Goal: Task Accomplishment & Management: Complete application form

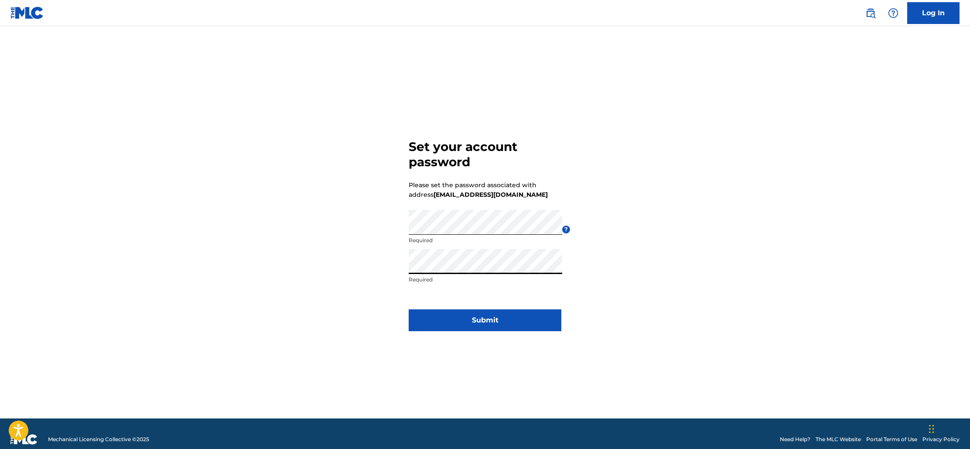
click at [490, 317] on button "Submit" at bounding box center [485, 320] width 153 height 22
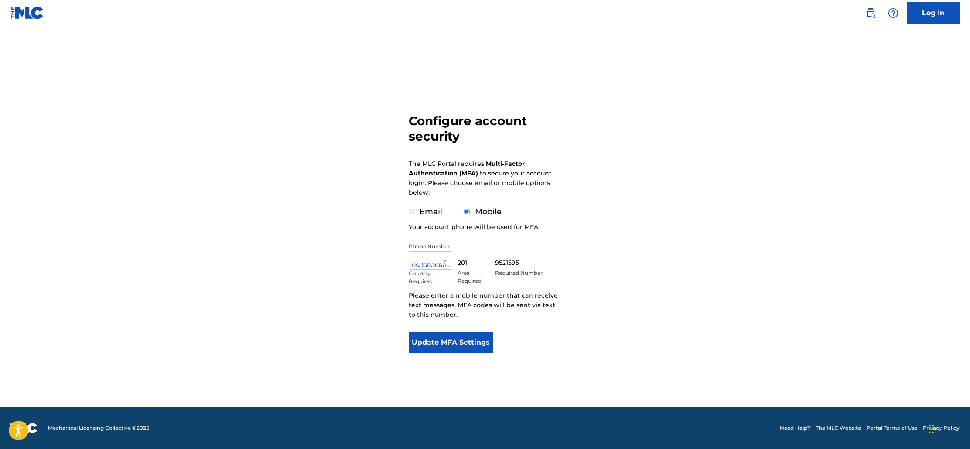
click at [453, 342] on button "Update MFA Settings" at bounding box center [451, 342] width 84 height 22
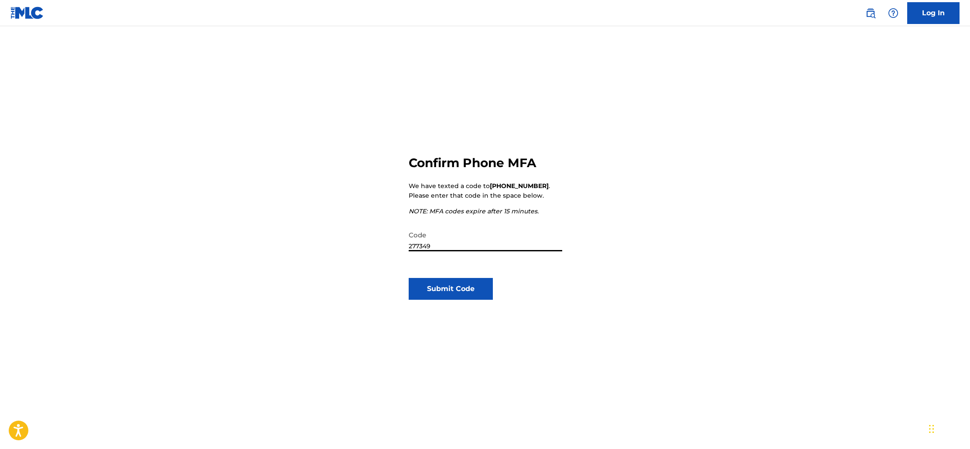
type input "277349"
click at [461, 294] on button "Submit Code" at bounding box center [451, 289] width 84 height 22
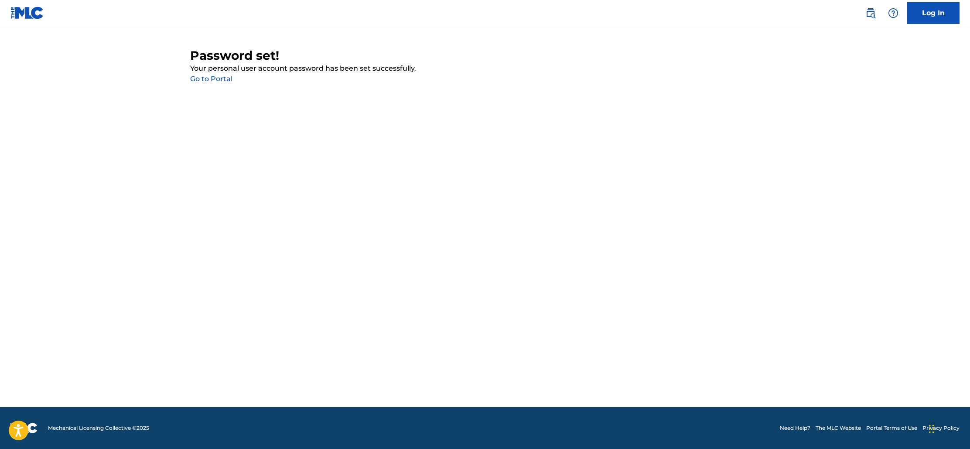
click at [212, 79] on link "Go to Portal" at bounding box center [211, 79] width 42 height 8
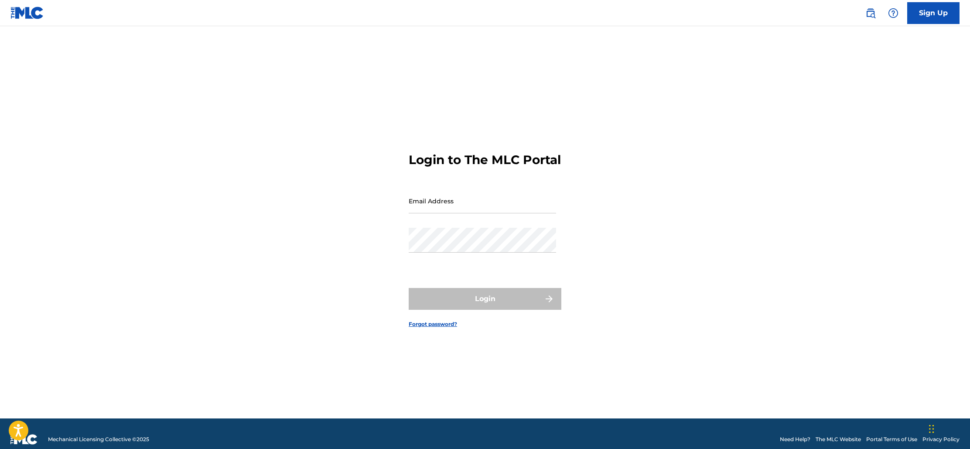
click at [469, 213] on input "Email Address" at bounding box center [482, 200] width 147 height 25
type input "[EMAIL_ADDRESS][DOMAIN_NAME]"
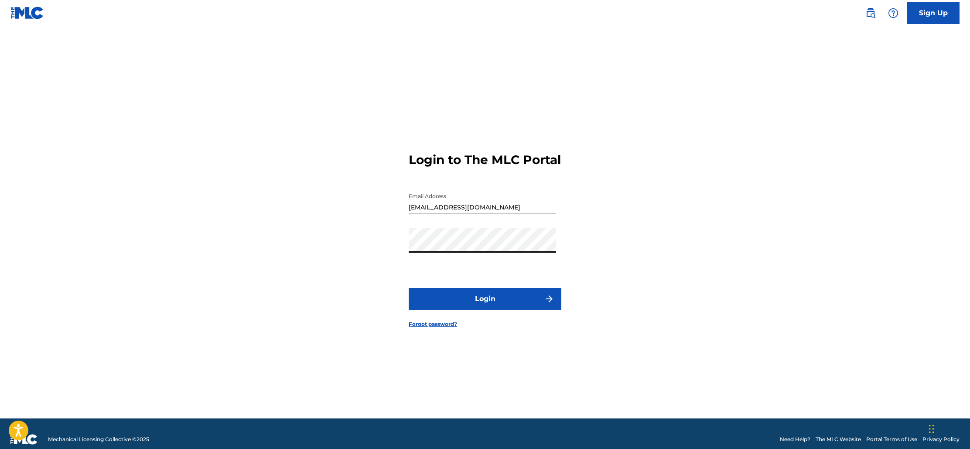
click at [482, 310] on button "Login" at bounding box center [485, 299] width 153 height 22
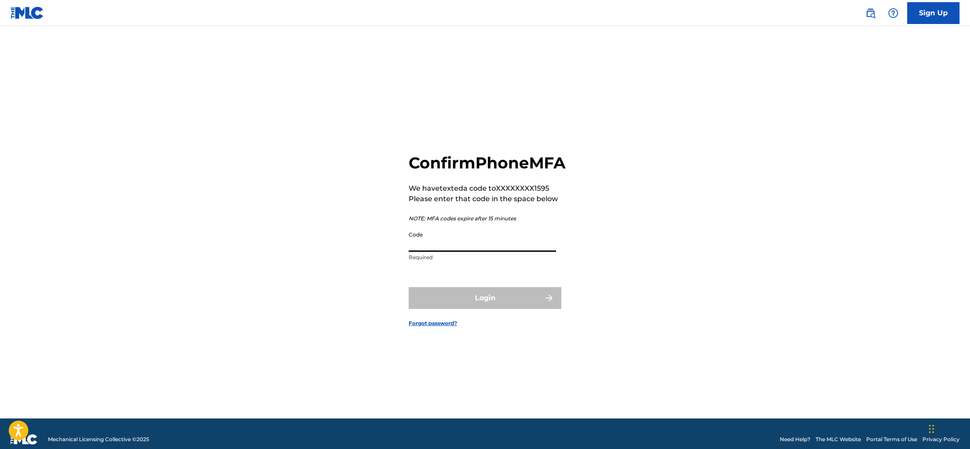
click at [458, 252] on input "Code" at bounding box center [482, 239] width 147 height 25
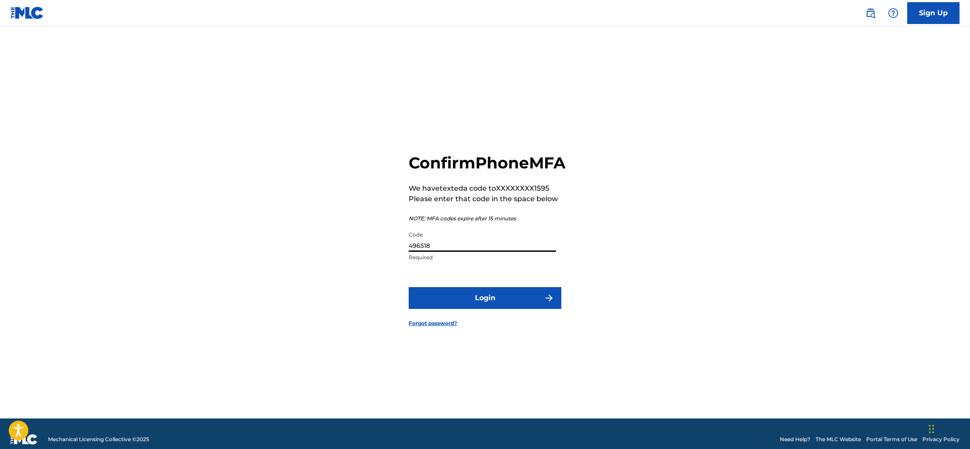
type input "496518"
click at [481, 307] on button "Login" at bounding box center [485, 298] width 153 height 22
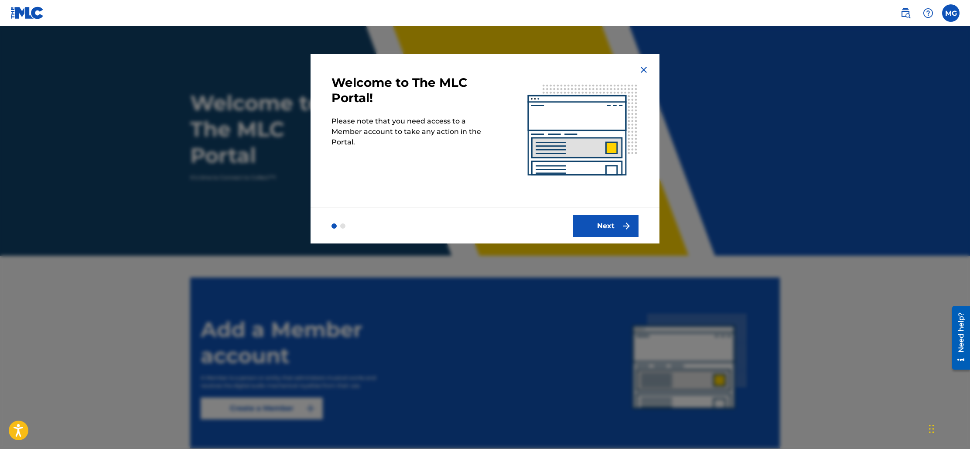
click at [610, 231] on button "Next" at bounding box center [605, 226] width 65 height 22
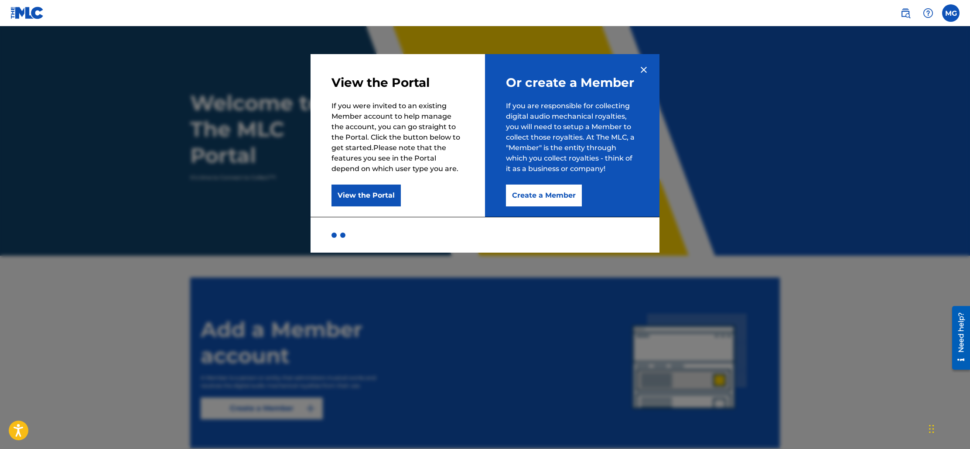
click at [646, 72] on img at bounding box center [644, 70] width 10 height 10
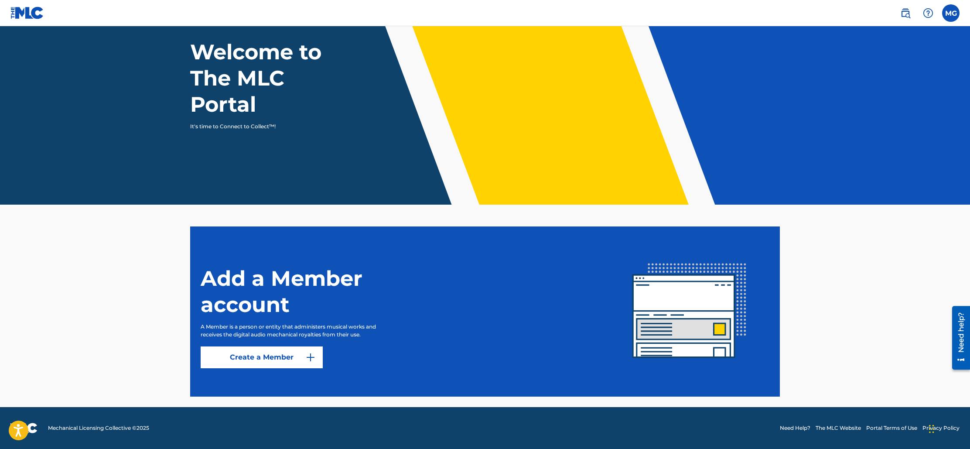
scroll to position [45, 0]
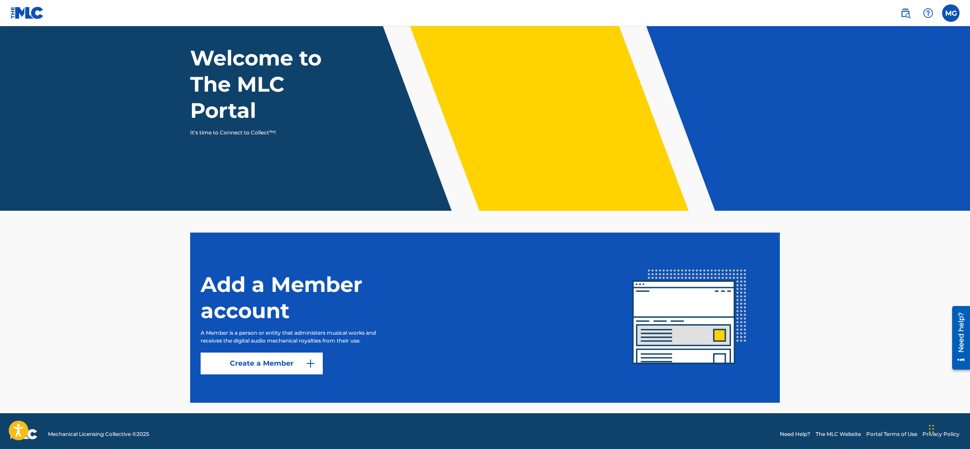
click at [290, 361] on link "Create a Member" at bounding box center [262, 363] width 122 height 22
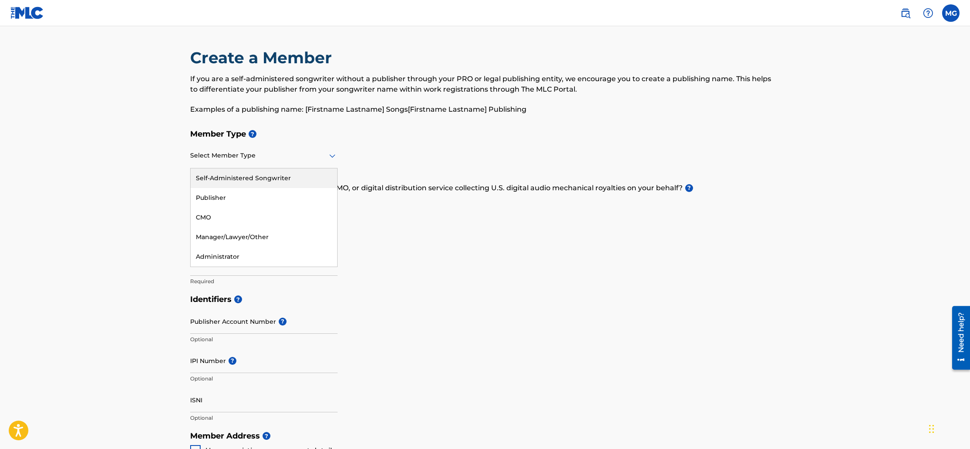
click at [331, 155] on icon at bounding box center [332, 155] width 6 height 3
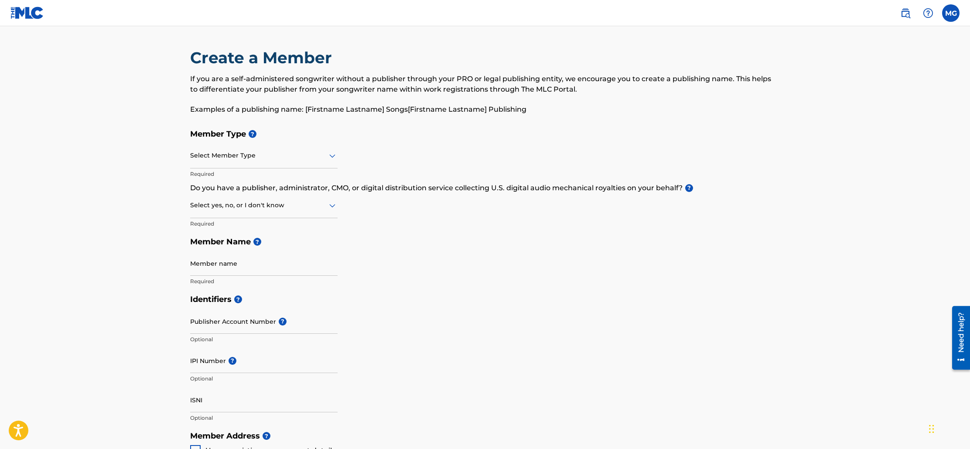
click at [354, 149] on div "Member Type ? Select Member Type Required Do you have a publisher, administrato…" at bounding box center [485, 207] width 590 height 165
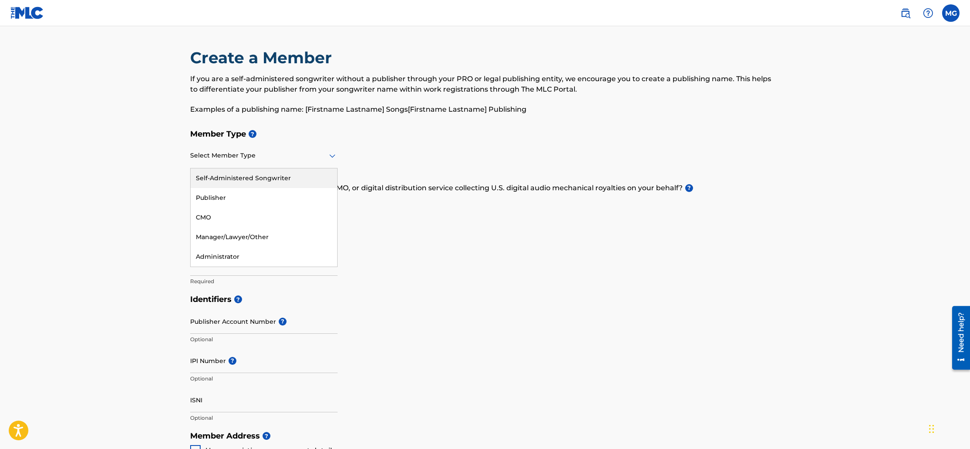
click at [332, 158] on icon at bounding box center [332, 155] width 10 height 10
click at [248, 202] on div "Publisher" at bounding box center [264, 198] width 147 height 20
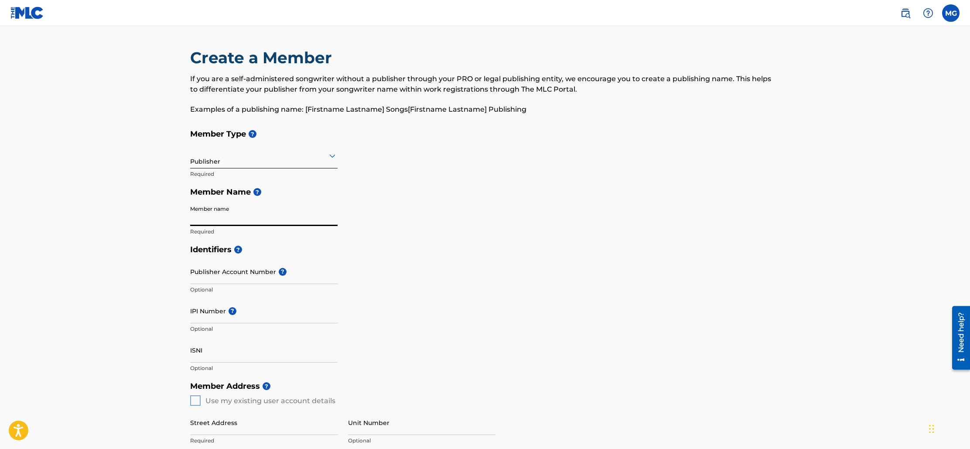
click at [279, 221] on input "Member name" at bounding box center [263, 213] width 147 height 25
click at [466, 211] on div "Member Type ? Publisher Required Member Name ? Member name Required" at bounding box center [485, 183] width 590 height 116
click at [333, 154] on icon at bounding box center [332, 155] width 10 height 10
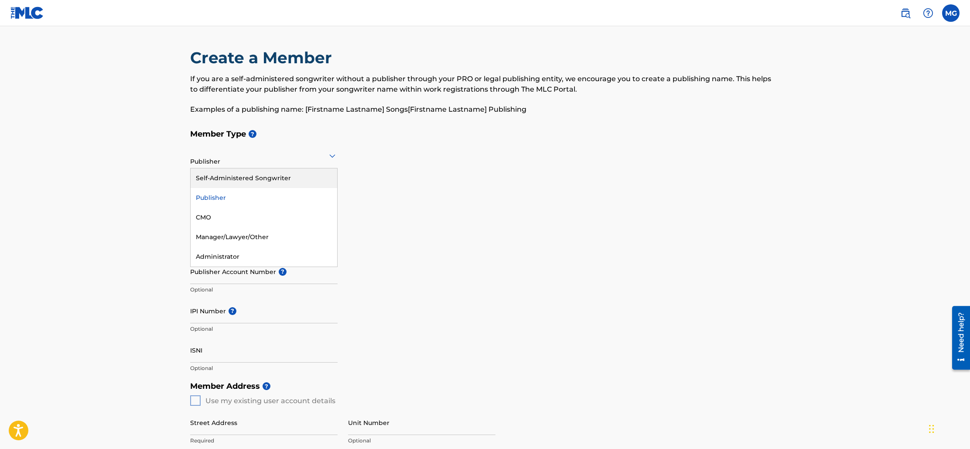
click at [258, 176] on div "Self-Administered Songwriter" at bounding box center [264, 178] width 147 height 20
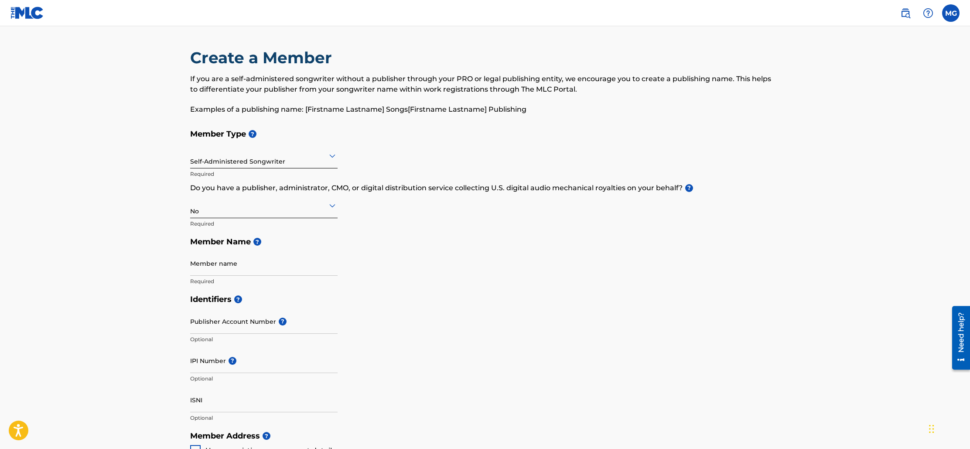
click at [294, 211] on div "No" at bounding box center [263, 205] width 147 height 21
click at [219, 230] on div "Yes" at bounding box center [264, 228] width 147 height 20
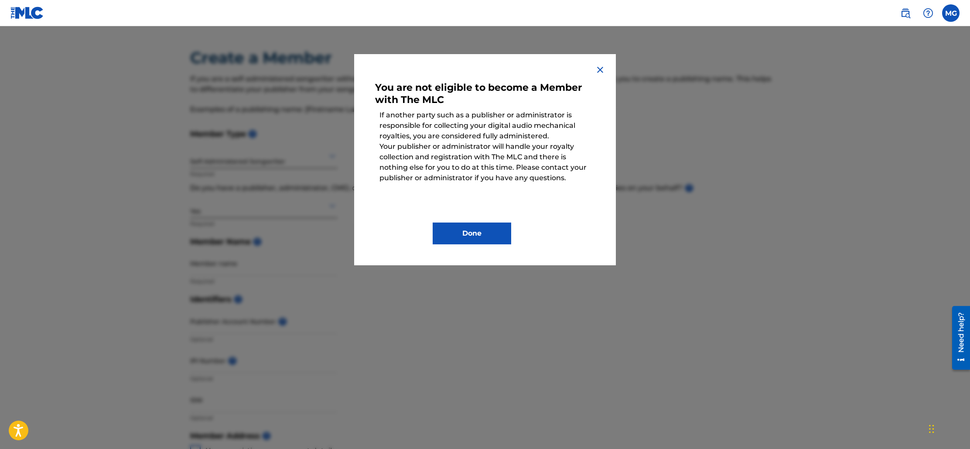
click at [593, 70] on div "You are not eligible to become a Member with The MLC If another party such as a…" at bounding box center [485, 159] width 262 height 211
click at [598, 69] on img at bounding box center [600, 70] width 10 height 10
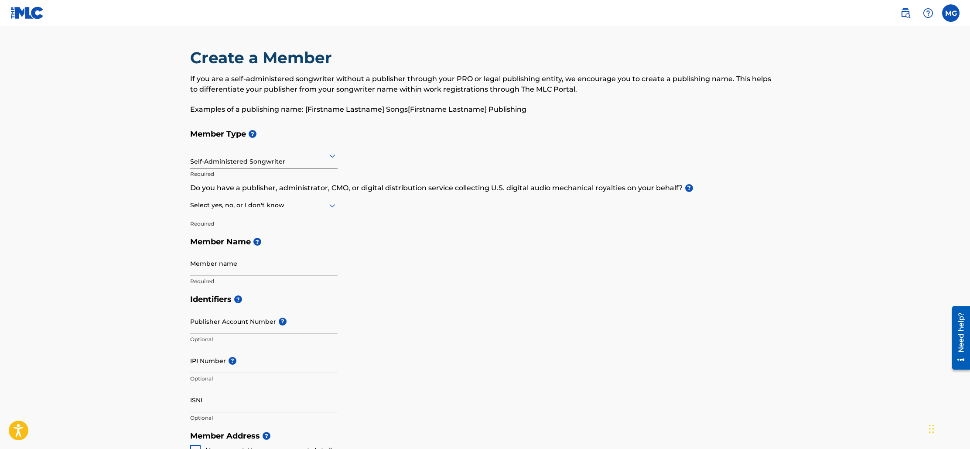
click at [328, 155] on icon at bounding box center [332, 155] width 10 height 10
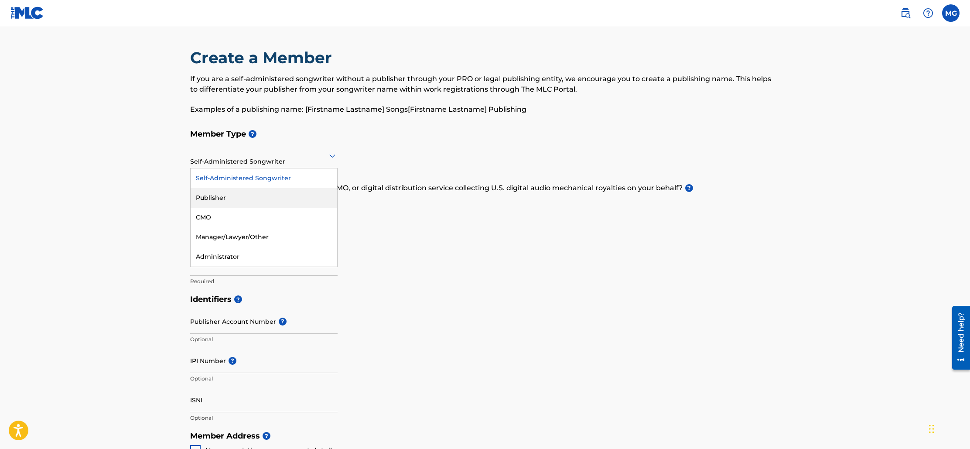
click at [206, 197] on div "Publisher" at bounding box center [264, 198] width 147 height 20
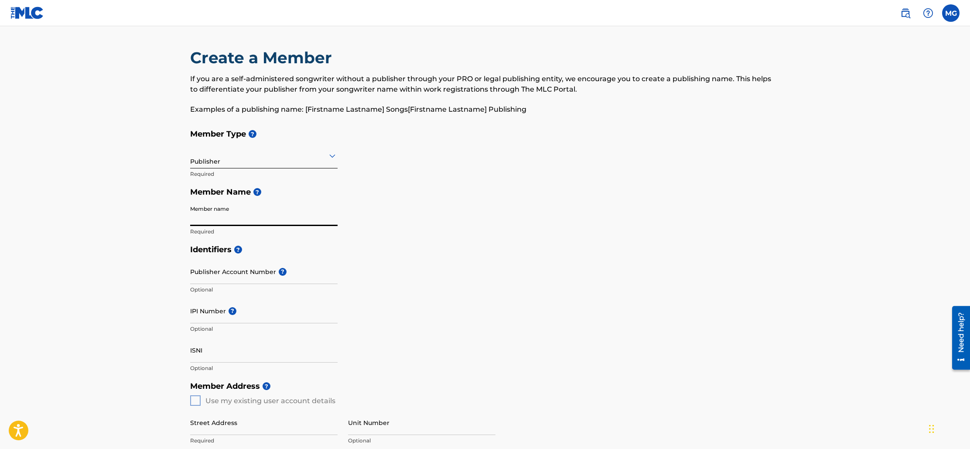
click at [276, 220] on input "Member name" at bounding box center [263, 213] width 147 height 25
type input "[PERSON_NAME]"
type input "[STREET_ADDRESS]"
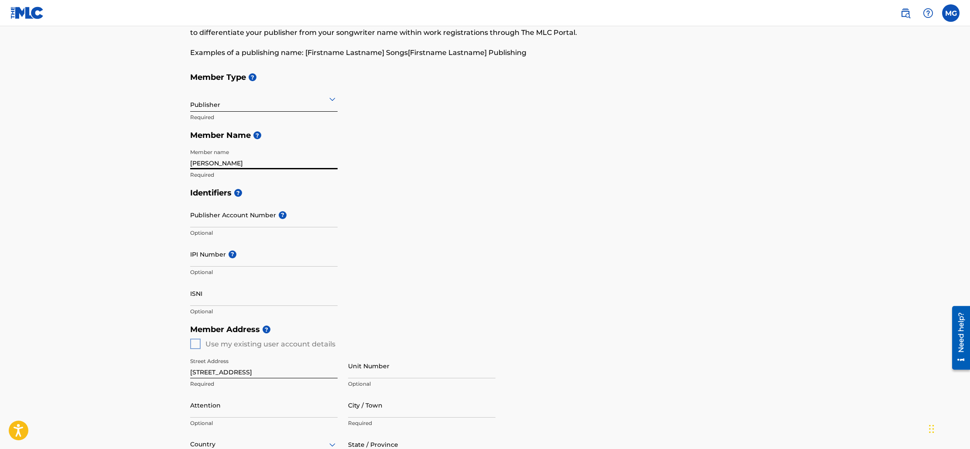
scroll to position [63, 0]
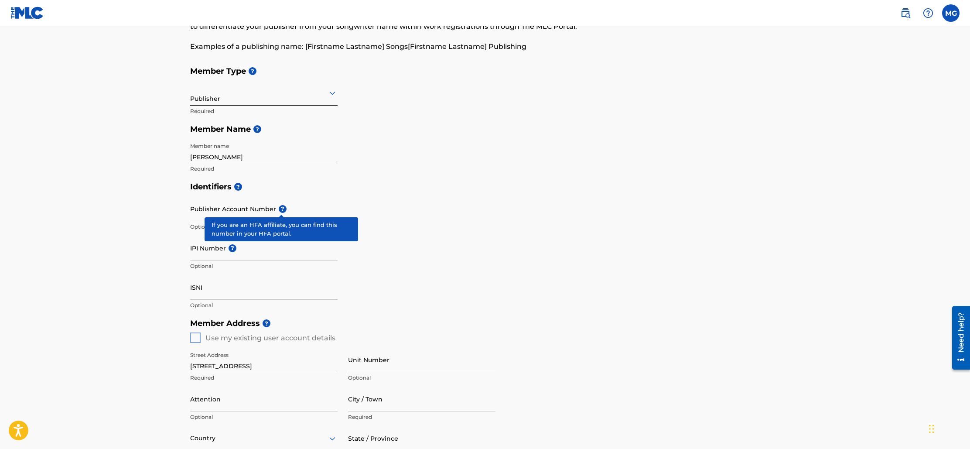
click at [282, 210] on span "?" at bounding box center [283, 209] width 8 height 8
click at [282, 210] on input "Publisher Account Number ?" at bounding box center [263, 208] width 147 height 25
click at [482, 219] on div "Identifiers ? Publisher Account Number ? Optional IPI Number ? Optional ISNI Op…" at bounding box center [485, 246] width 590 height 137
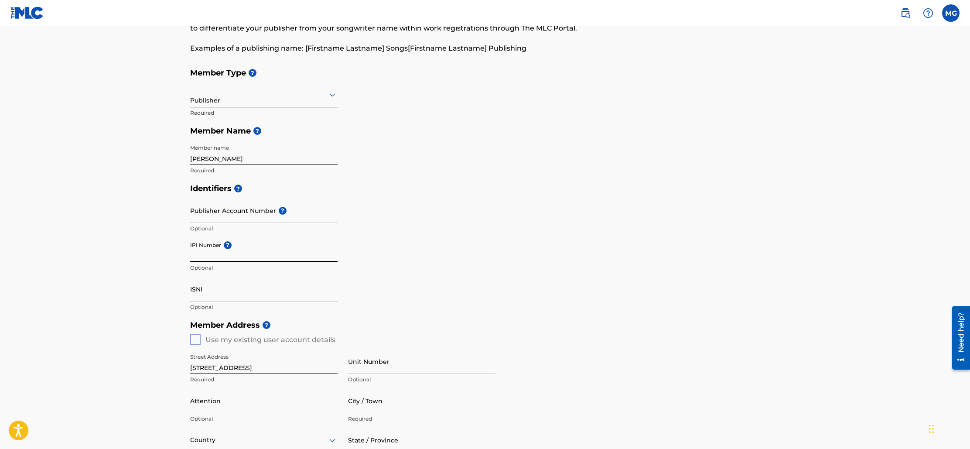
click at [218, 256] on input "IPI Number ?" at bounding box center [263, 249] width 147 height 25
paste input "1274832732"
type input "1274832732"
click at [464, 296] on div "Identifiers ? Publisher Account Number ? Optional IPI Number ? 1274832732 Optio…" at bounding box center [485, 247] width 590 height 137
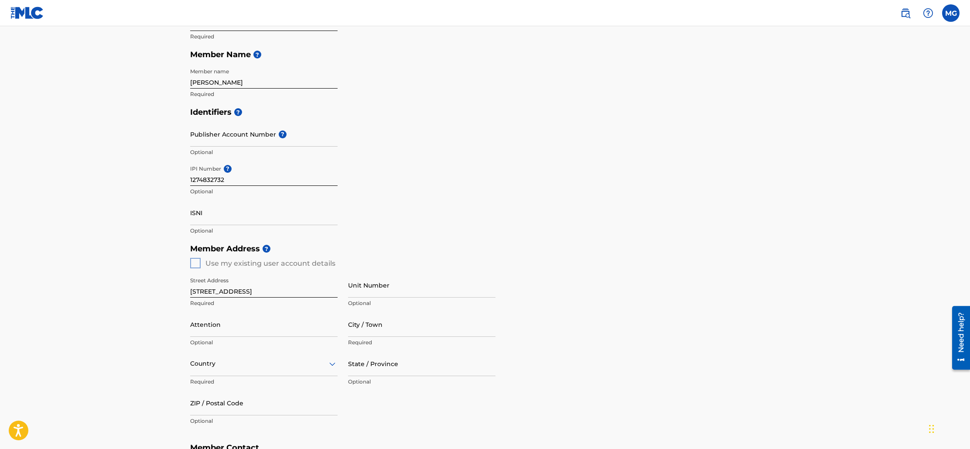
scroll to position [149, 0]
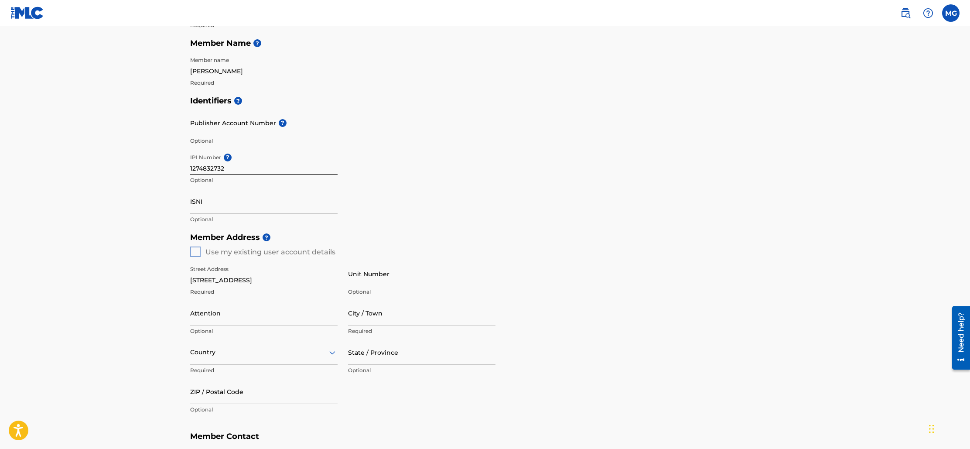
click at [196, 255] on div "Member Address ? Use my existing user account details Street Address [STREET_AD…" at bounding box center [485, 327] width 590 height 199
click at [196, 253] on div "Member Address ? Use my existing user account details Street Address [STREET_AD…" at bounding box center [485, 327] width 590 height 199
click at [192, 251] on div "Member Address ? Use my existing user account details Street Address [STREET_AD…" at bounding box center [485, 327] width 590 height 199
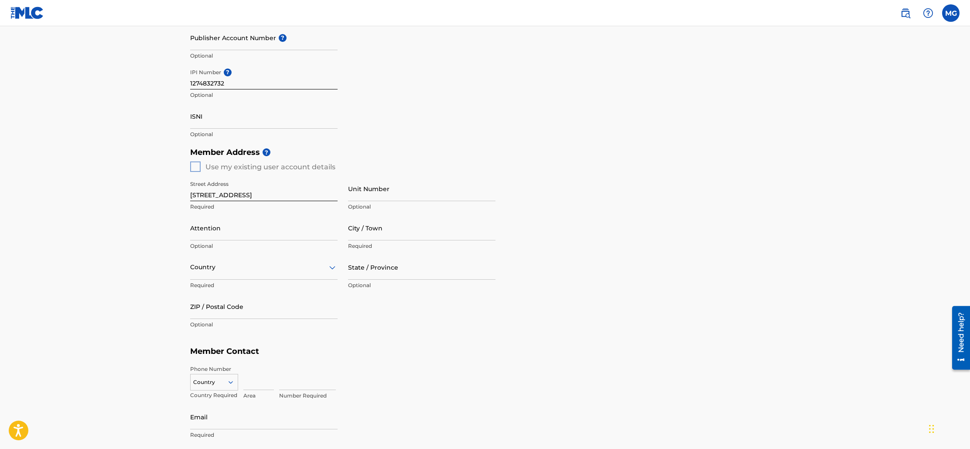
scroll to position [268, 0]
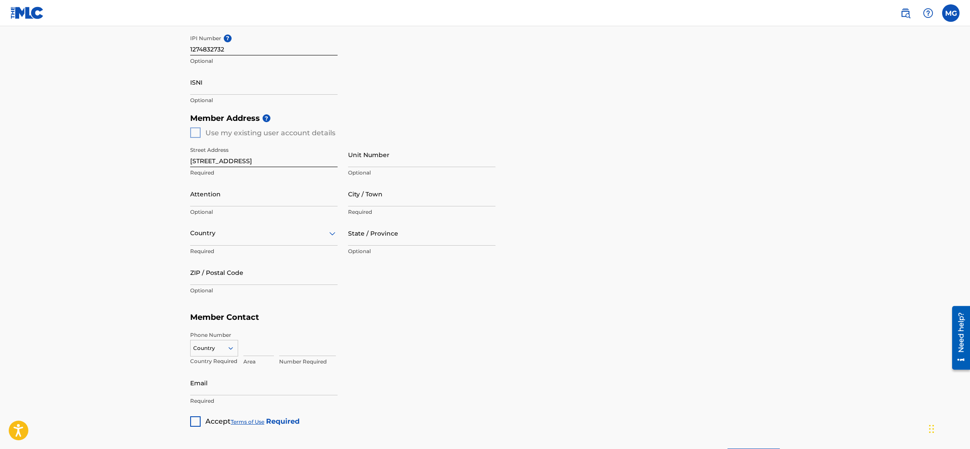
click at [195, 133] on div "Member Address ? Use my existing user account details Street Address [STREET_AD…" at bounding box center [485, 208] width 590 height 199
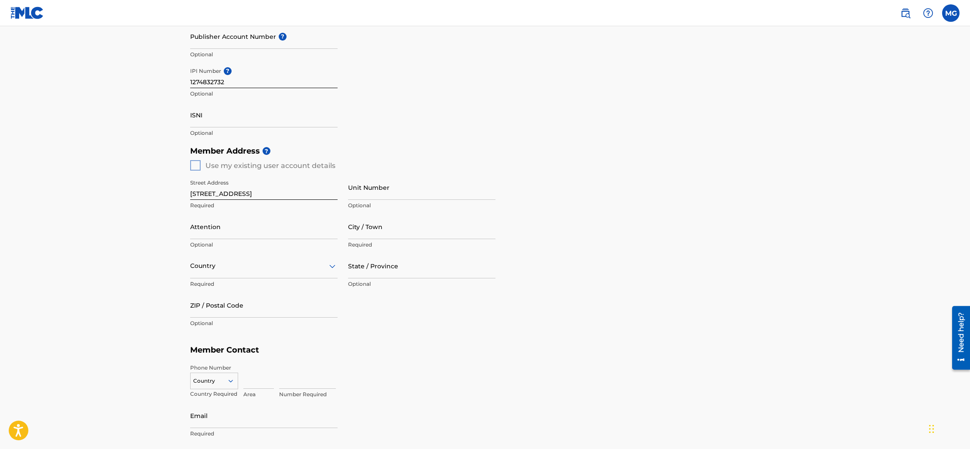
scroll to position [236, 0]
click at [236, 169] on div "Member Address ? Use my existing user account details Street Address [STREET_AD…" at bounding box center [485, 239] width 590 height 199
click at [192, 165] on div "Member Address ? Use my existing user account details Street Address [STREET_AD…" at bounding box center [485, 239] width 590 height 199
click at [248, 268] on div at bounding box center [263, 264] width 147 height 11
click at [242, 289] on div "[GEOGRAPHIC_DATA]" at bounding box center [264, 287] width 147 height 20
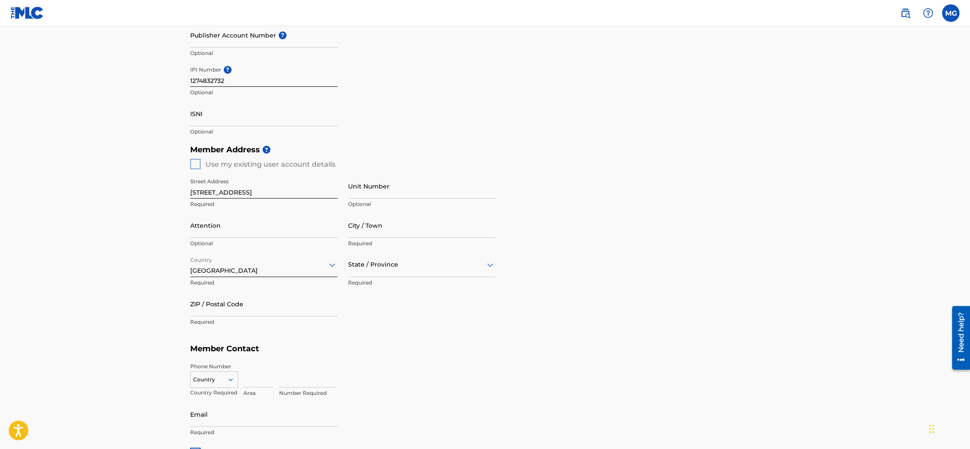
click at [404, 231] on input "City / Town" at bounding box center [421, 225] width 147 height 25
type input "[GEOGRAPHIC_DATA]"
type input "[PERSON_NAME]"
type input "[GEOGRAPHIC_DATA]"
type input "NJ"
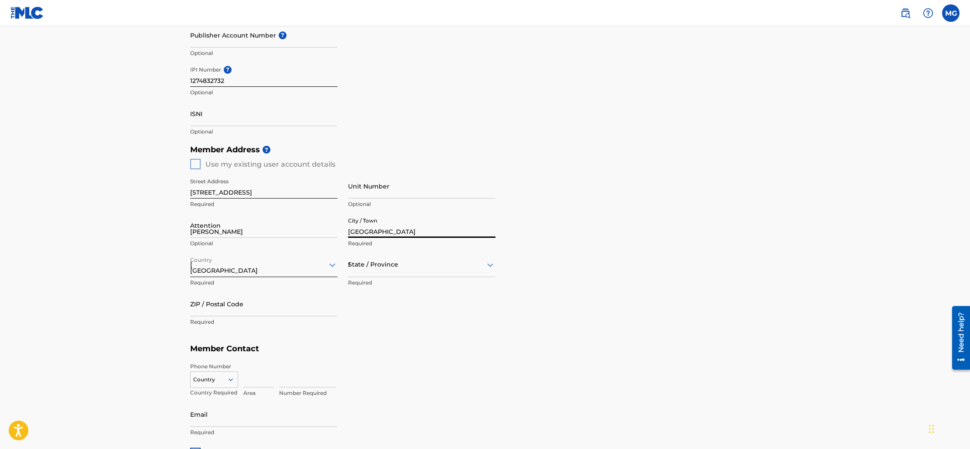
type input "07436"
type input "1"
type input "201"
type input "9521595"
type input "[EMAIL_ADDRESS][DOMAIN_NAME]"
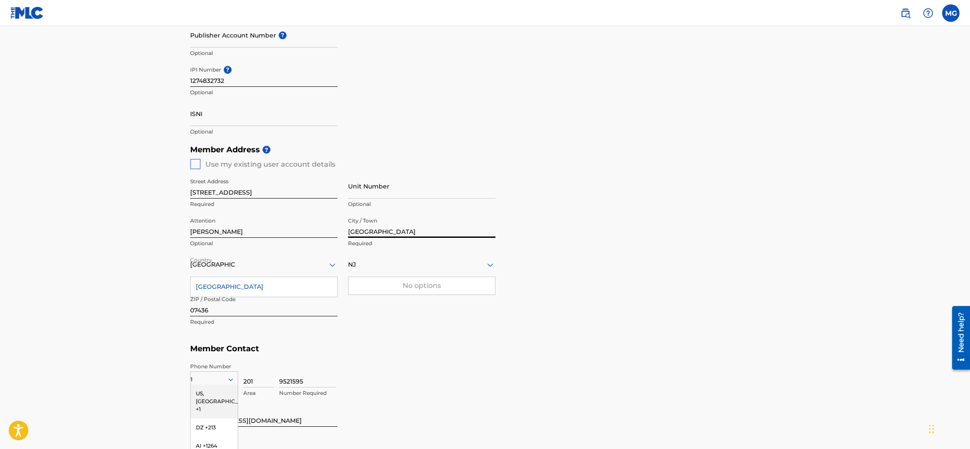
scroll to position [303, 0]
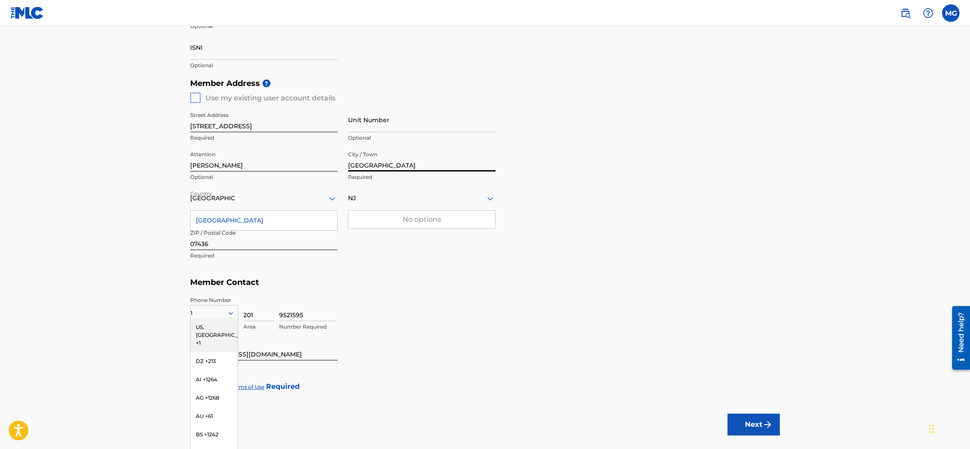
click at [426, 266] on div "Street Address [STREET_ADDRESS] Required Unit Number Optional Attention [PERSON…" at bounding box center [342, 186] width 305 height 166
click at [419, 311] on div "9521595 Number Required" at bounding box center [529, 315] width 501 height 39
drag, startPoint x: 214, startPoint y: 327, endPoint x: 263, endPoint y: 329, distance: 49.8
click at [214, 327] on div "US, [GEOGRAPHIC_DATA] +1" at bounding box center [214, 335] width 47 height 34
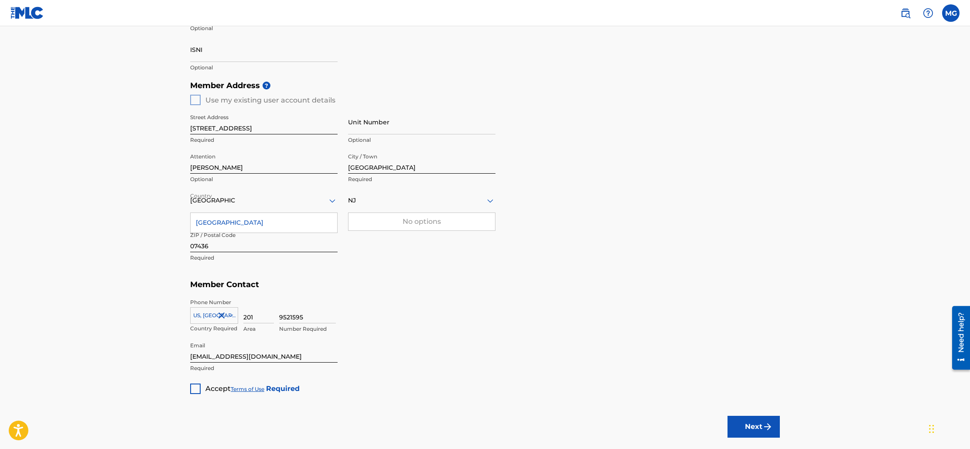
click at [194, 389] on div at bounding box center [195, 388] width 10 height 10
click at [760, 430] on button "Next" at bounding box center [753, 428] width 52 height 22
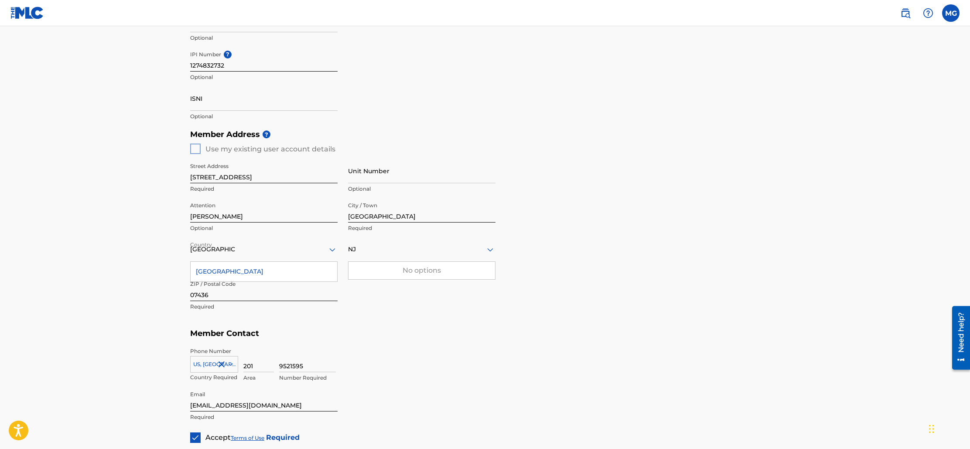
scroll to position [252, 0]
click at [229, 273] on div "[GEOGRAPHIC_DATA]" at bounding box center [264, 271] width 147 height 20
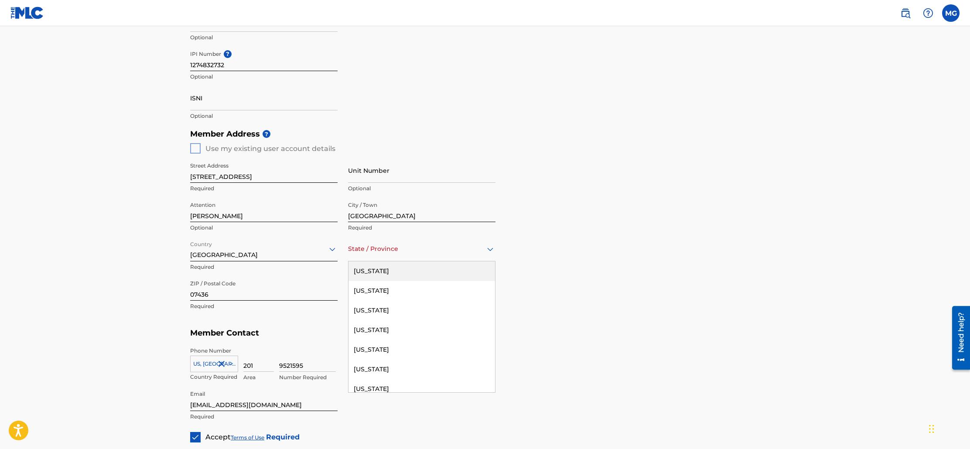
click at [417, 256] on div "State / Province" at bounding box center [421, 248] width 147 height 25
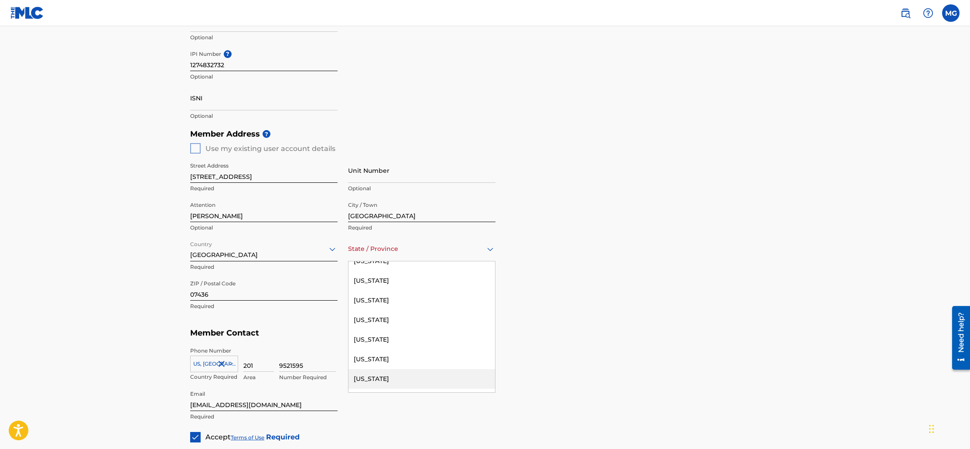
drag, startPoint x: 391, startPoint y: 376, endPoint x: 450, endPoint y: 378, distance: 58.9
click at [391, 376] on div "[US_STATE]" at bounding box center [421, 379] width 147 height 20
click at [549, 360] on div "9521595 Number Required" at bounding box center [529, 366] width 501 height 39
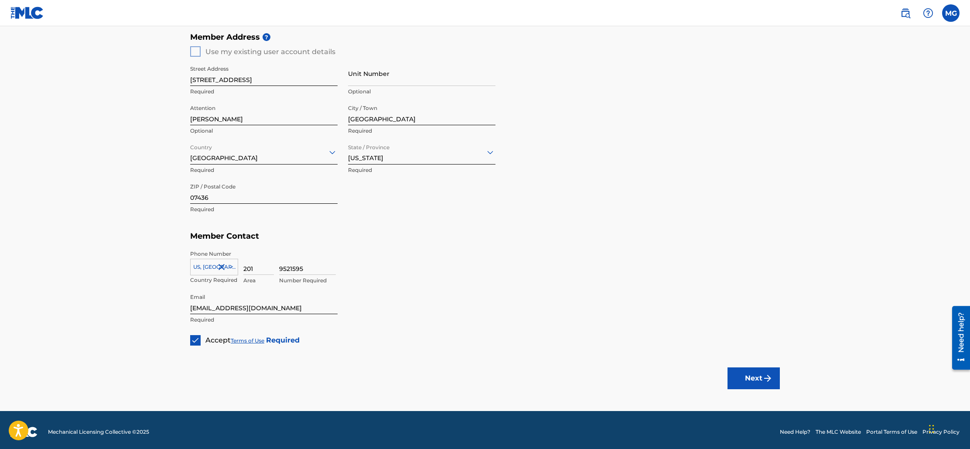
scroll to position [352, 0]
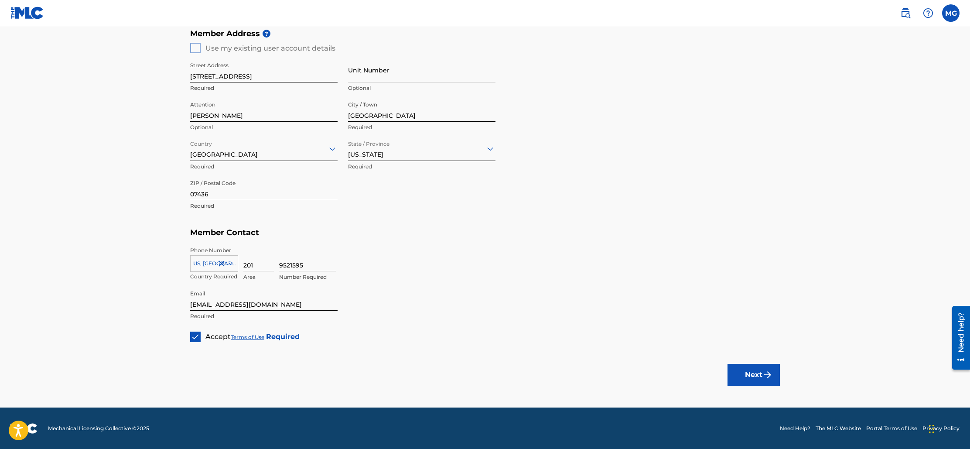
click at [756, 372] on button "Next" at bounding box center [753, 375] width 52 height 22
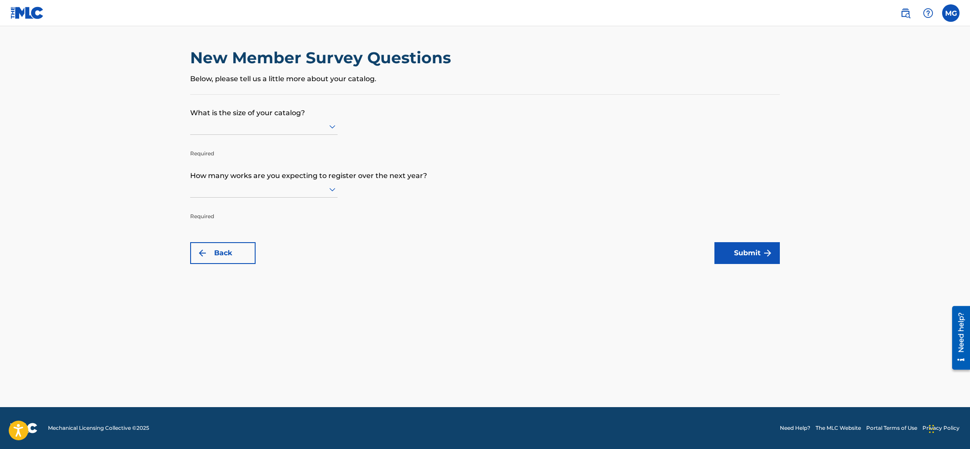
click at [331, 126] on icon at bounding box center [332, 126] width 6 height 3
click at [231, 148] on div "Up to 100" at bounding box center [264, 145] width 147 height 20
click at [332, 191] on icon at bounding box center [332, 189] width 10 height 10
click at [229, 208] on div "Up to 100" at bounding box center [264, 208] width 147 height 20
click at [748, 256] on button "Submit" at bounding box center [746, 253] width 65 height 22
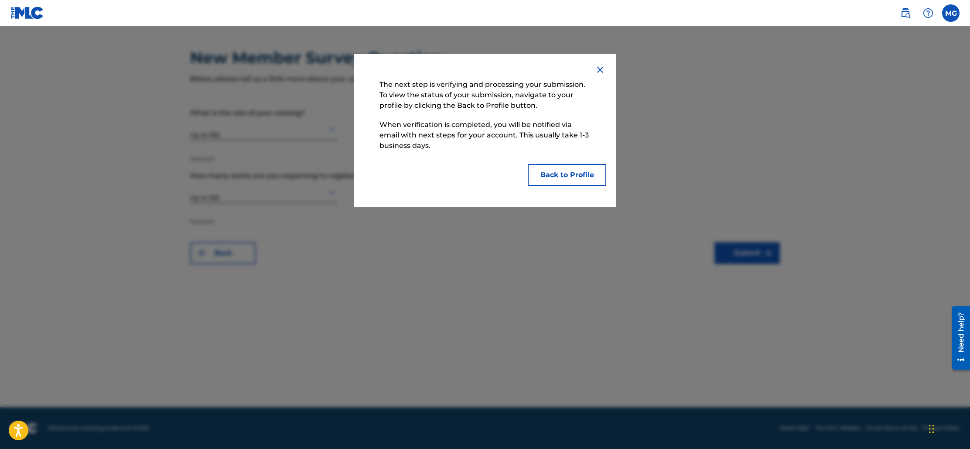
click at [571, 174] on button "Back to Profile" at bounding box center [567, 175] width 79 height 22
